Goal: Task Accomplishment & Management: Manage account settings

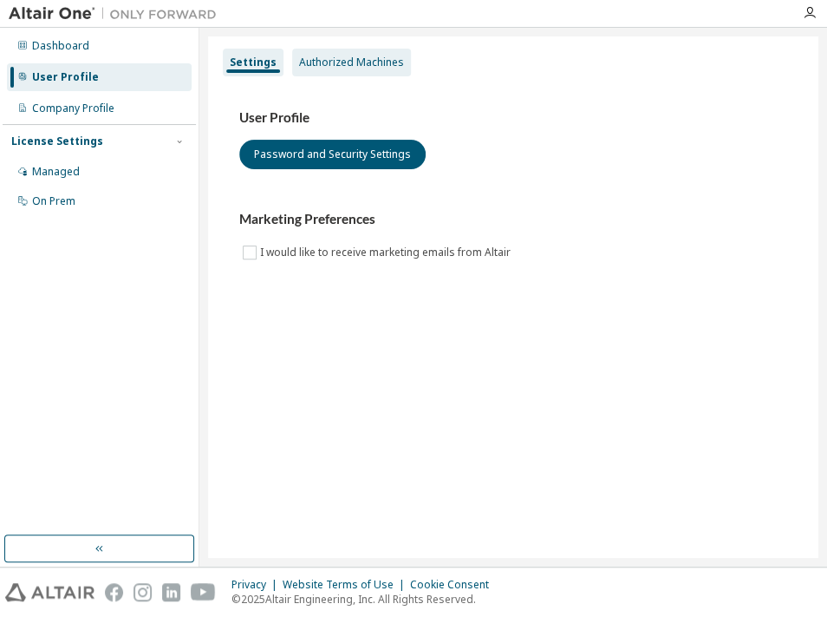
click at [326, 67] on div "Authorized Machines" at bounding box center [351, 62] width 105 height 14
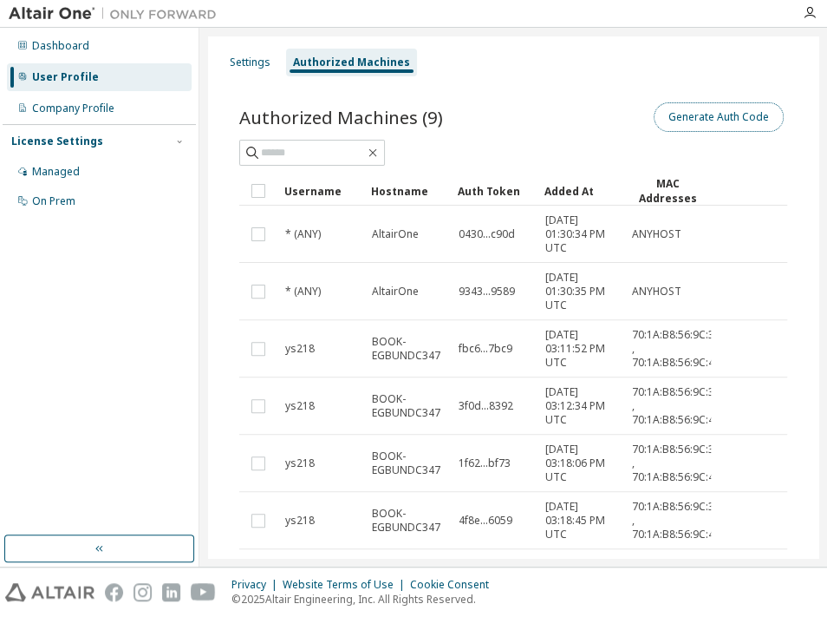
click at [695, 112] on button "Generate Auth Code" at bounding box center [719, 116] width 130 height 29
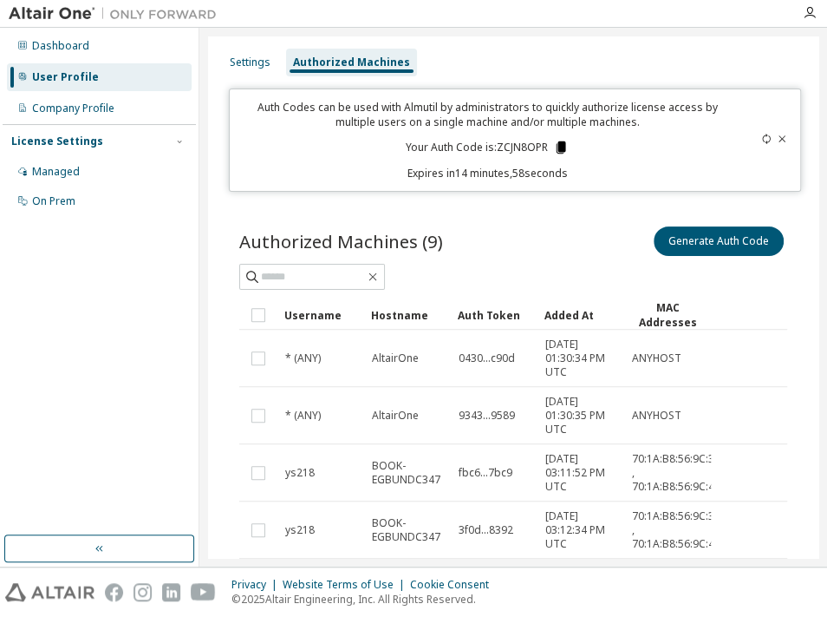
click at [553, 146] on icon at bounding box center [561, 148] width 16 height 16
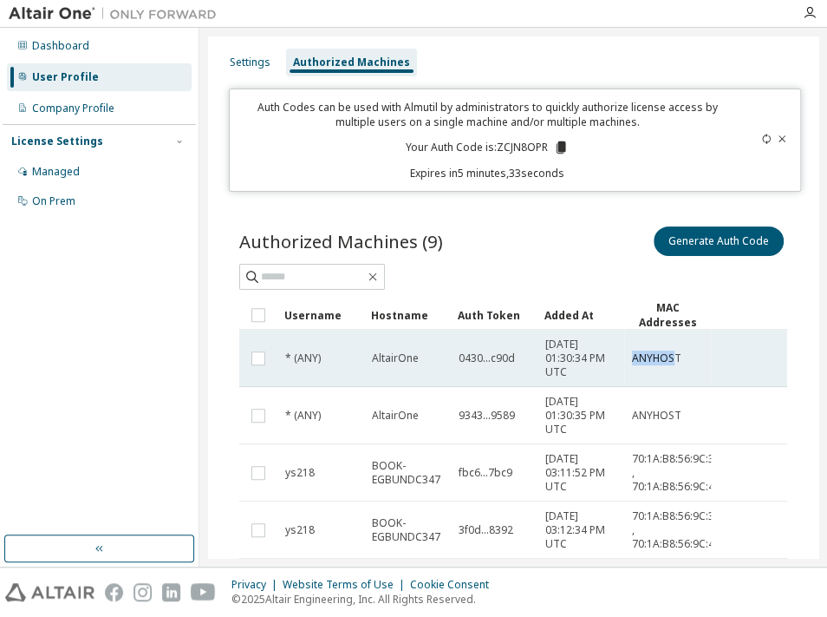
click at [672, 356] on span "ANYHOST" at bounding box center [656, 358] width 49 height 14
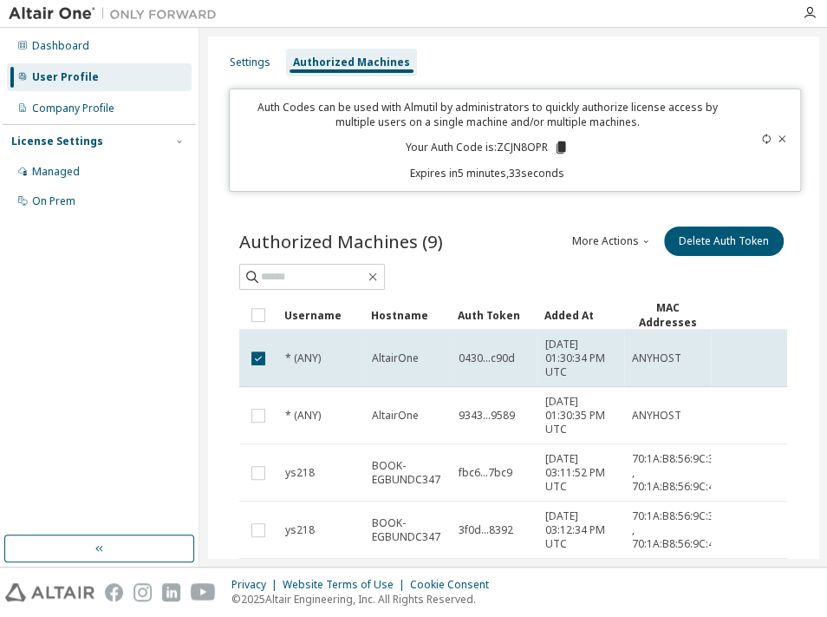
click at [672, 356] on span "ANYHOST" at bounding box center [656, 358] width 49 height 14
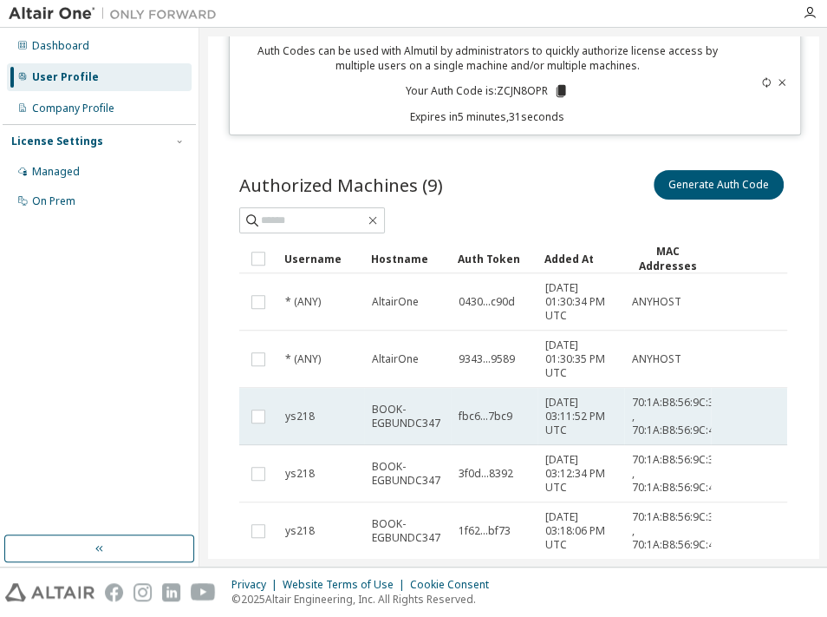
scroll to position [87, 0]
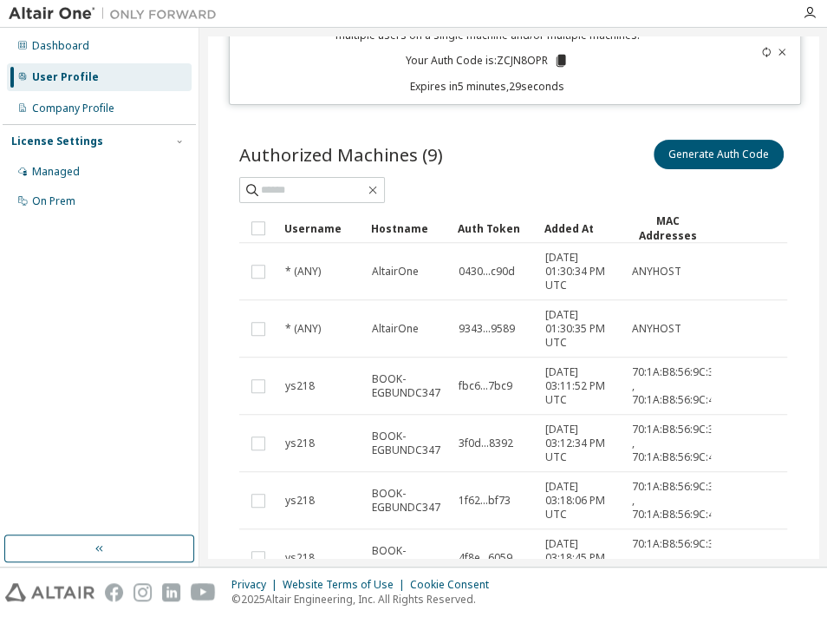
drag, startPoint x: 454, startPoint y: 385, endPoint x: 529, endPoint y: 386, distance: 74.6
click at [529, 386] on div "fbc6...7bc9" at bounding box center [494, 386] width 71 height 14
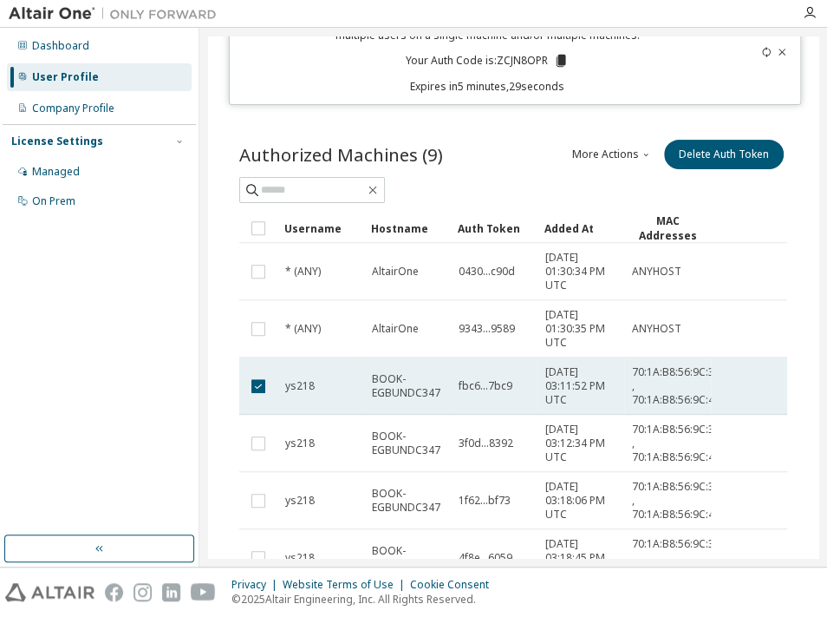
click at [581, 383] on span "2025-09-01 03:11:52 PM UTC" at bounding box center [580, 386] width 71 height 42
click at [637, 374] on span "70:1A:B8:56:9C:3F , 70:1A:B8:56:9C:43" at bounding box center [676, 386] width 88 height 42
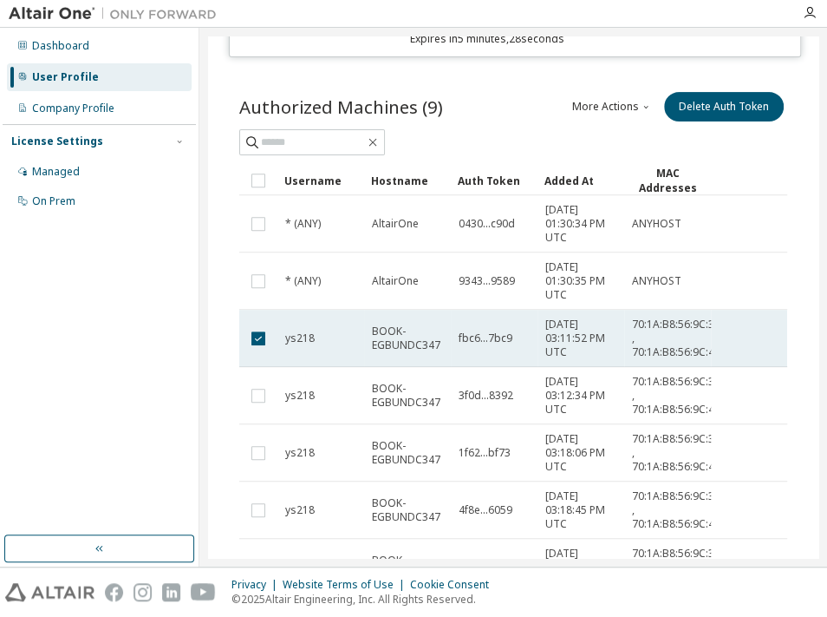
scroll to position [173, 0]
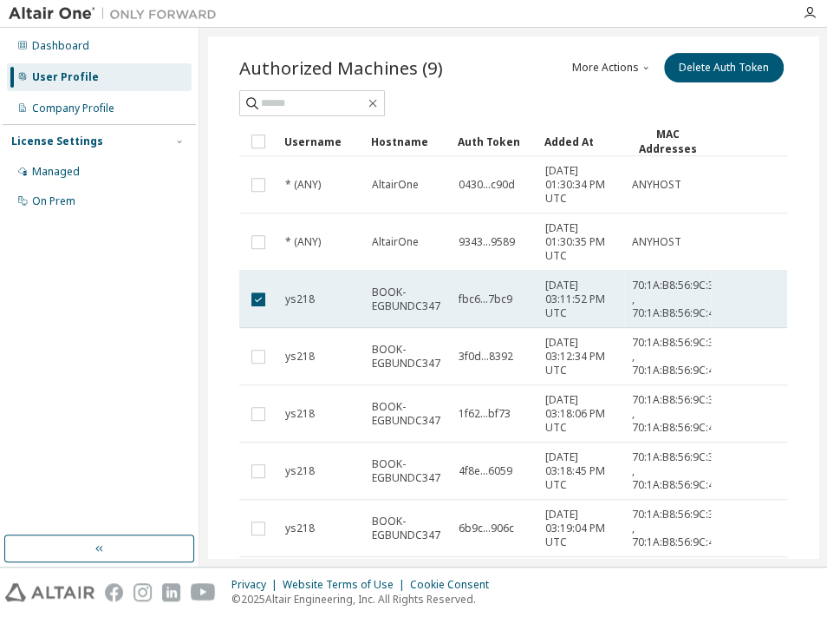
click at [661, 278] on span "70:1A:B8:56:9C:3F , 70:1A:B8:56:9C:43" at bounding box center [676, 299] width 88 height 42
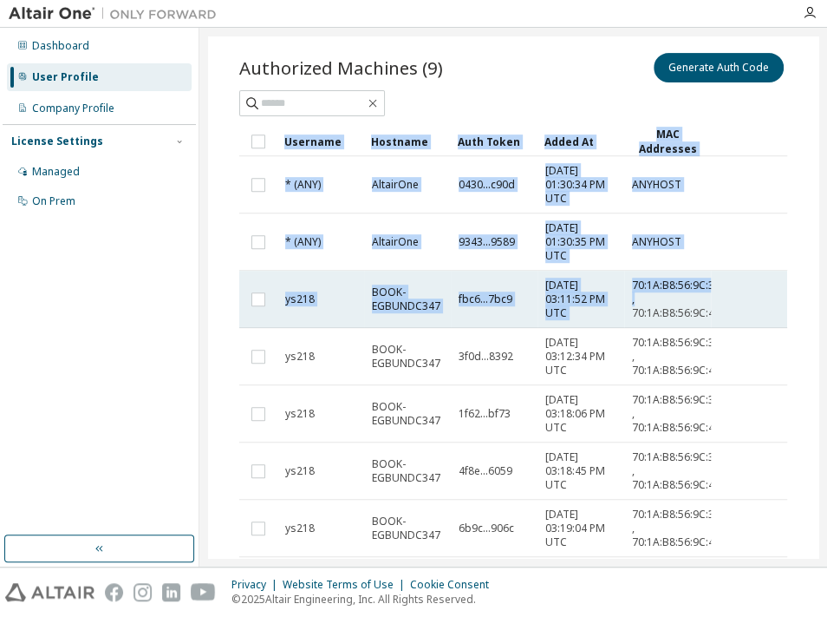
drag, startPoint x: 642, startPoint y: 282, endPoint x: 703, endPoint y: 302, distance: 64.7
click at [703, 302] on span "70:1A:B8:56:9C:3F , 70:1A:B8:56:9C:43" at bounding box center [676, 299] width 88 height 42
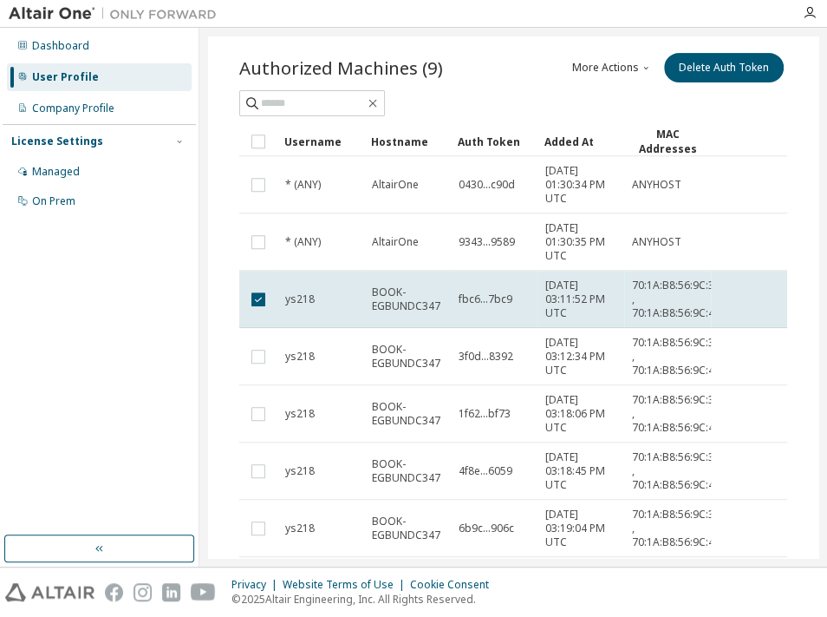
click at [576, 280] on span "2025-09-01 03:11:52 PM UTC" at bounding box center [580, 299] width 71 height 42
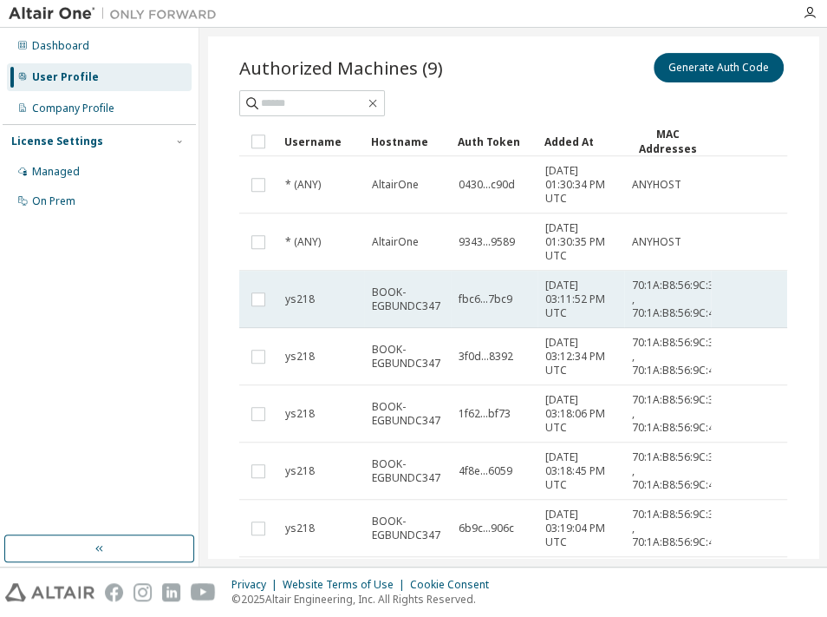
click at [558, 303] on span "2025-09-01 03:11:52 PM UTC" at bounding box center [580, 299] width 71 height 42
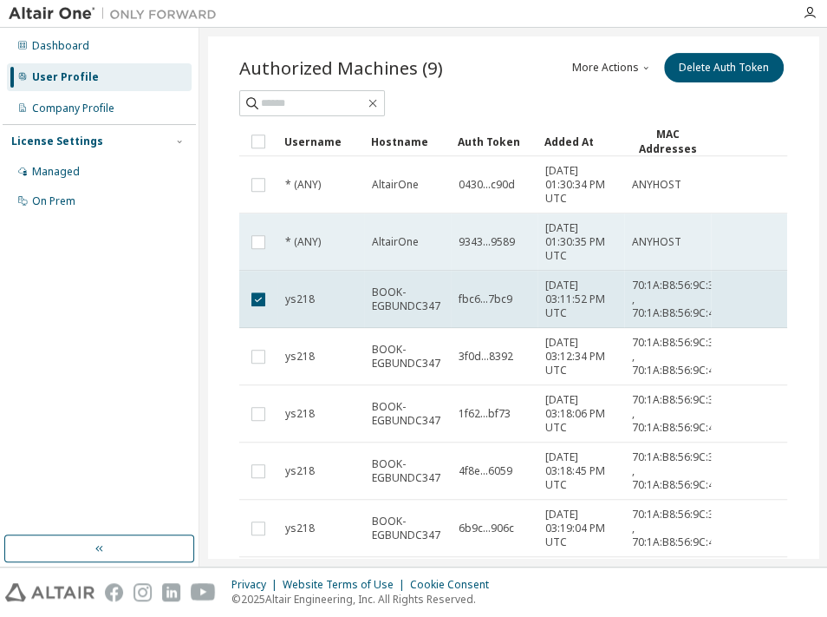
click at [564, 237] on span "2025-09-01 01:30:35 PM UTC" at bounding box center [580, 242] width 71 height 42
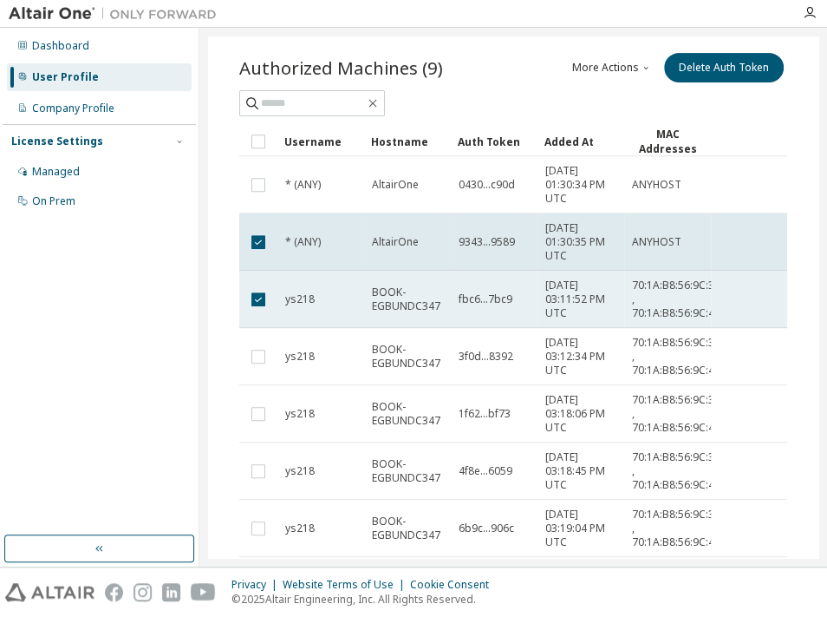
click at [443, 294] on td "BOOK-EGBUNDC347" at bounding box center [407, 299] width 87 height 57
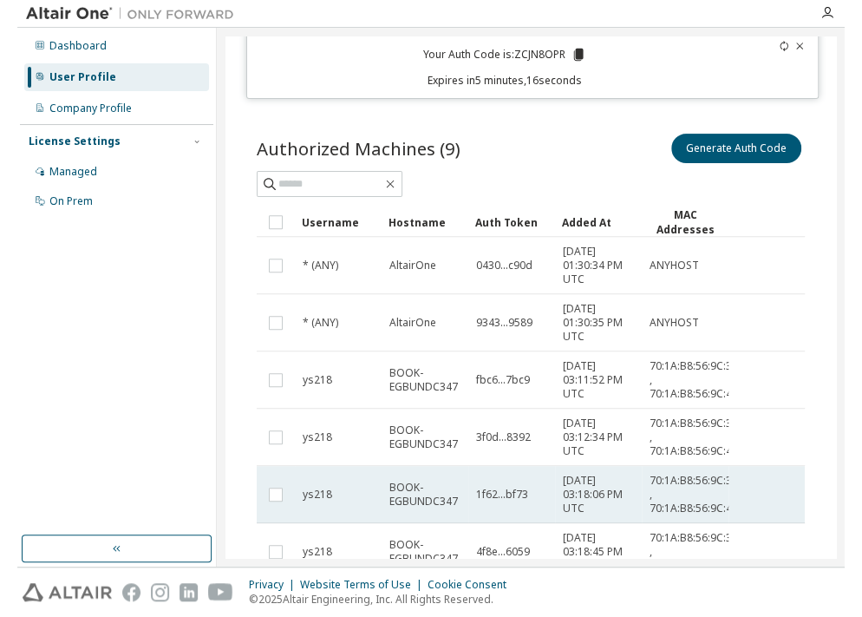
scroll to position [0, 0]
